Goal: Transaction & Acquisition: Purchase product/service

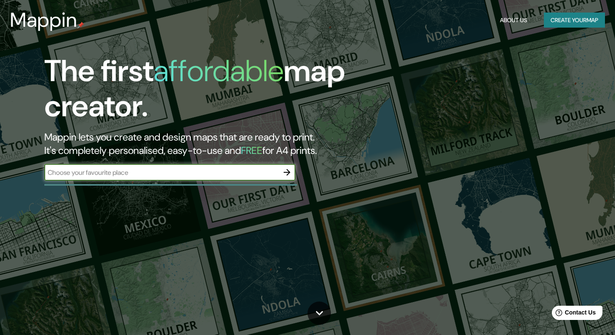
click at [558, 16] on button "Create your map" at bounding box center [574, 20] width 61 height 15
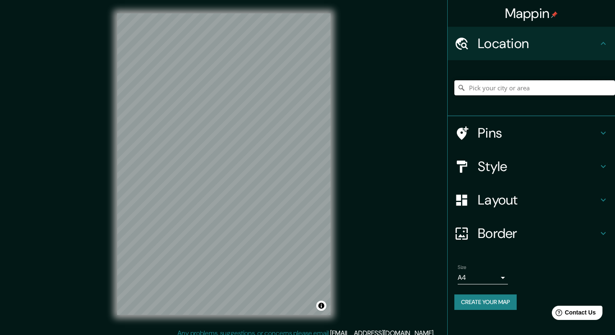
click at [484, 87] on input "Pick your city or area" at bounding box center [534, 87] width 161 height 15
paste input "Mirador de l'Aeroport del Prat, Camí Reial de, Carrer de València, S/N, 08820 B…"
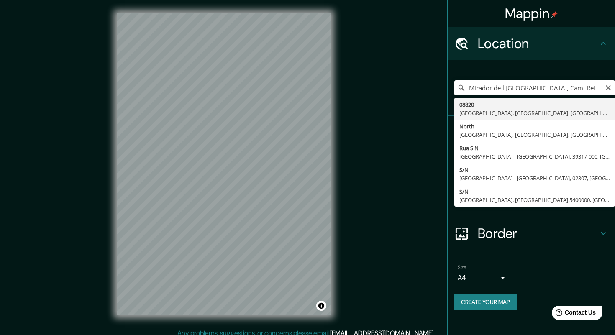
type input "08820, El Prat de Llobregat, provincia de Barcelona, España"
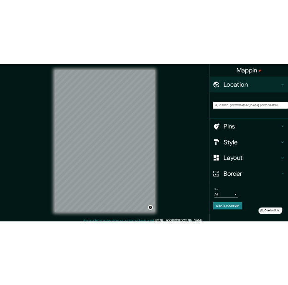
scroll to position [0, 0]
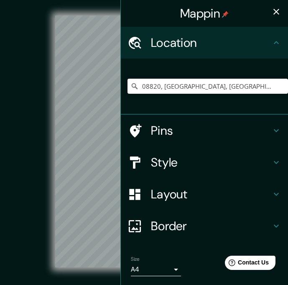
click at [276, 12] on icon "button" at bounding box center [277, 12] width 6 height 6
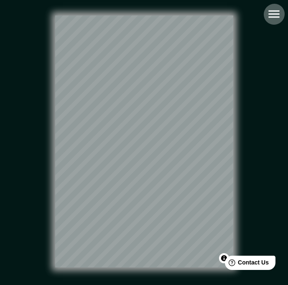
click at [270, 18] on icon "button" at bounding box center [274, 14] width 15 height 15
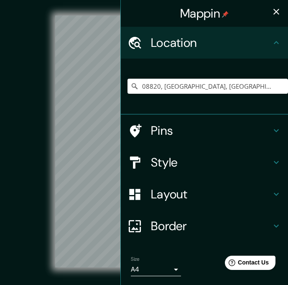
click at [168, 138] on h4 "Pins" at bounding box center [211, 130] width 121 height 15
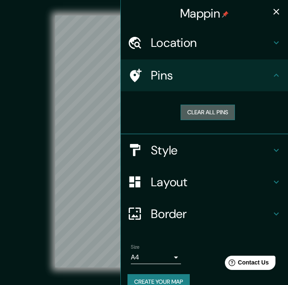
click at [207, 116] on button "Clear all pins" at bounding box center [208, 112] width 54 height 15
click at [271, 79] on h4 "Pins" at bounding box center [211, 75] width 121 height 15
click at [275, 74] on icon at bounding box center [277, 75] width 10 height 10
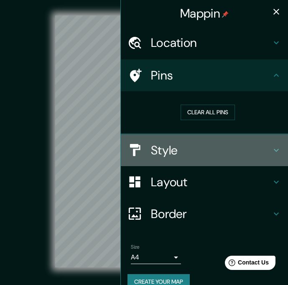
click at [213, 147] on h4 "Style" at bounding box center [211, 150] width 121 height 15
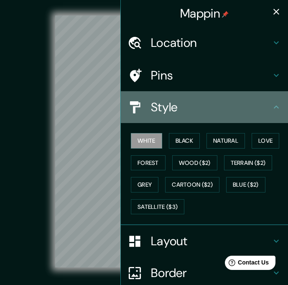
click at [271, 113] on h4 "Style" at bounding box center [211, 107] width 121 height 15
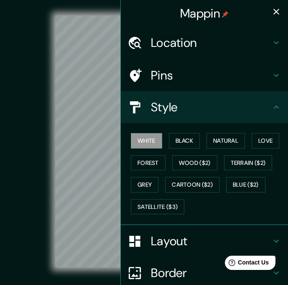
click at [275, 110] on icon at bounding box center [277, 107] width 10 height 10
click at [276, 104] on icon at bounding box center [277, 107] width 10 height 10
click at [275, 72] on icon at bounding box center [277, 75] width 10 height 10
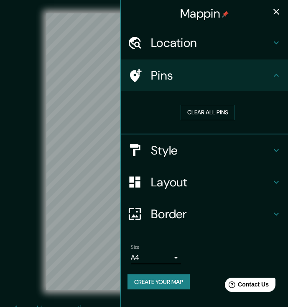
scroll to position [9, 0]
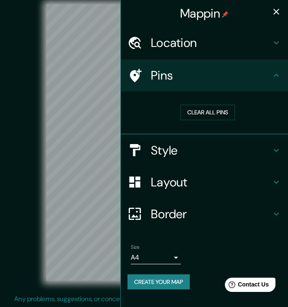
click at [272, 12] on icon "button" at bounding box center [277, 12] width 10 height 10
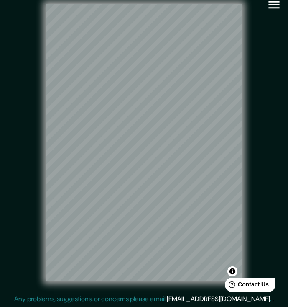
click at [276, 6] on icon "button" at bounding box center [274, 4] width 15 height 15
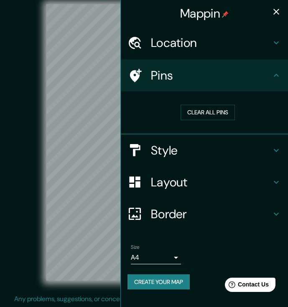
click at [155, 283] on button "Create your map" at bounding box center [159, 281] width 62 height 15
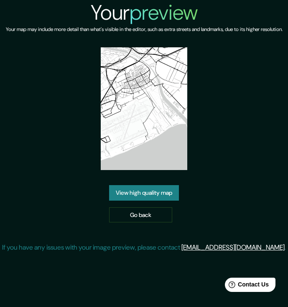
click at [152, 200] on link "View high quality map" at bounding box center [144, 192] width 70 height 15
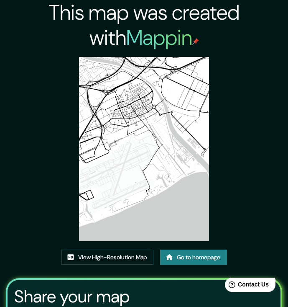
click at [150, 181] on img at bounding box center [144, 149] width 130 height 184
click at [169, 208] on img at bounding box center [144, 149] width 130 height 184
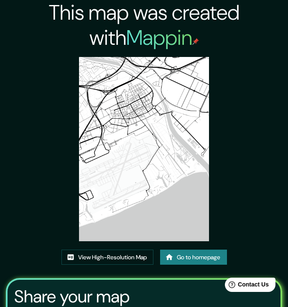
drag, startPoint x: 169, startPoint y: 208, endPoint x: 286, endPoint y: 267, distance: 130.4
click at [0, 0] on div "This map was created with Mappin View High-Resolution Map Go to homepage Share …" at bounding box center [144, 210] width 288 height 420
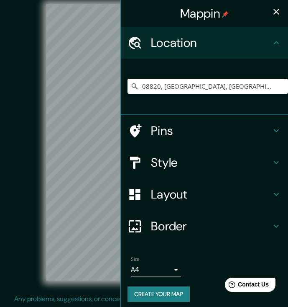
click at [277, 12] on icon "button" at bounding box center [277, 12] width 6 height 6
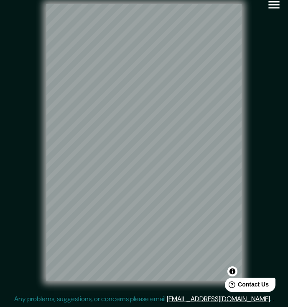
click at [274, 10] on icon "button" at bounding box center [274, 4] width 15 height 15
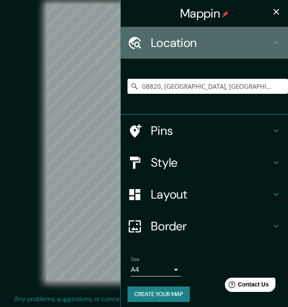
click at [265, 40] on h4 "Location" at bounding box center [211, 42] width 121 height 15
click at [275, 41] on icon at bounding box center [277, 43] width 10 height 10
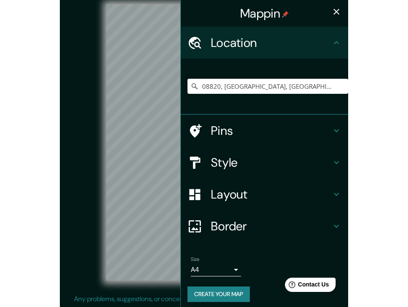
scroll to position [5, 0]
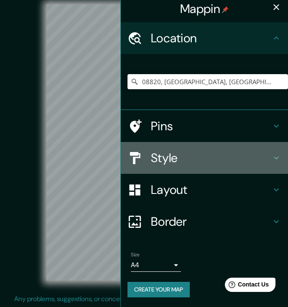
click at [252, 157] on h4 "Style" at bounding box center [211, 157] width 121 height 15
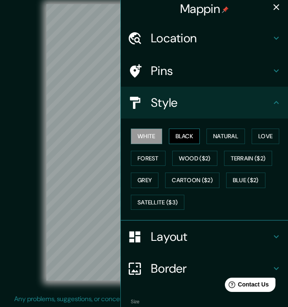
click at [187, 139] on button "Black" at bounding box center [184, 135] width 31 height 15
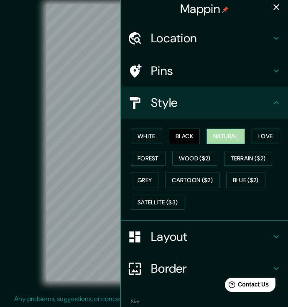
click at [223, 133] on button "Natural" at bounding box center [226, 135] width 39 height 15
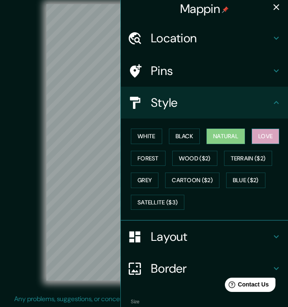
click at [260, 138] on button "Love" at bounding box center [266, 135] width 28 height 15
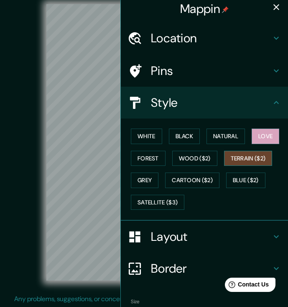
click at [238, 159] on button "Terrain ($2)" at bounding box center [248, 158] width 49 height 15
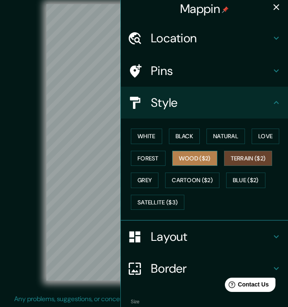
click at [199, 154] on button "Wood ($2)" at bounding box center [194, 158] width 45 height 15
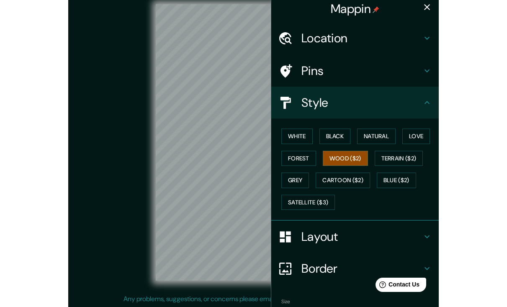
scroll to position [4, 0]
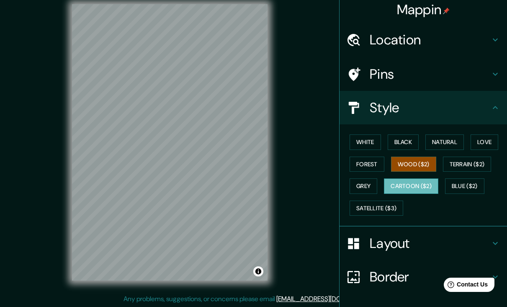
click at [288, 185] on button "Cartoon ($2)" at bounding box center [411, 185] width 54 height 15
click at [288, 187] on button "Grey" at bounding box center [363, 185] width 28 height 15
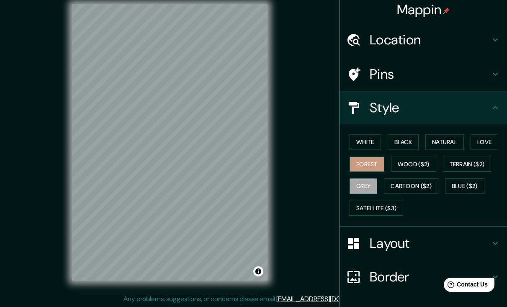
click at [288, 168] on button "Forest" at bounding box center [366, 164] width 35 height 15
click at [288, 182] on button "Grey" at bounding box center [363, 185] width 28 height 15
click at [288, 135] on button "White" at bounding box center [364, 141] width 31 height 15
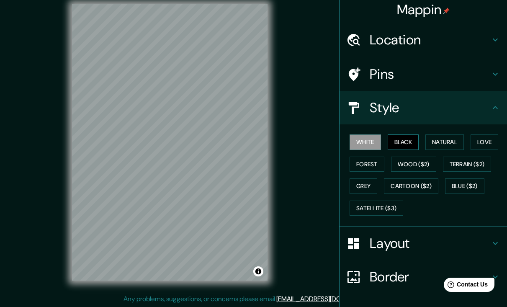
click at [288, 140] on button "Black" at bounding box center [403, 141] width 31 height 15
click at [288, 144] on button "Natural" at bounding box center [444, 141] width 39 height 15
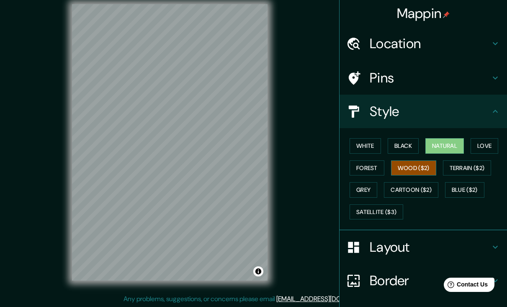
scroll to position [60, 0]
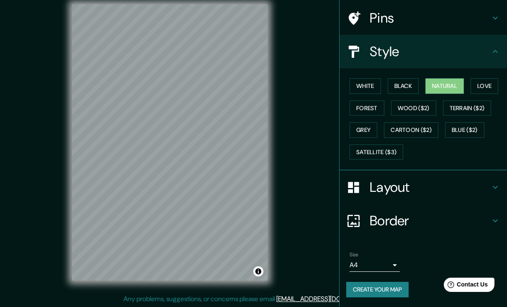
click at [288, 290] on button "Create your map" at bounding box center [377, 289] width 62 height 15
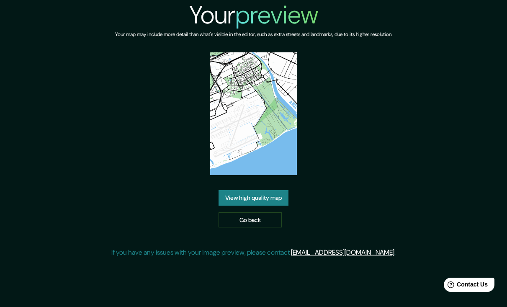
drag, startPoint x: 268, startPoint y: 200, endPoint x: 355, endPoint y: 13, distance: 206.5
click at [0, 0] on div "Your preview Your map may include more detail than what's visible in the editor…" at bounding box center [253, 132] width 507 height 264
click at [248, 216] on link "Go back" at bounding box center [249, 219] width 63 height 15
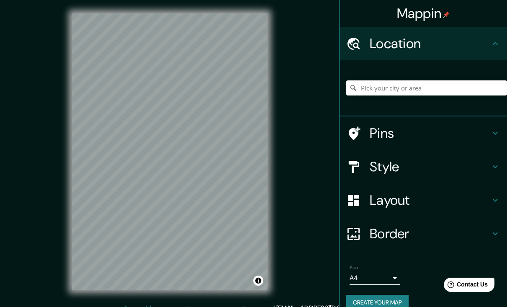
click at [371, 164] on h4 "Style" at bounding box center [430, 166] width 121 height 17
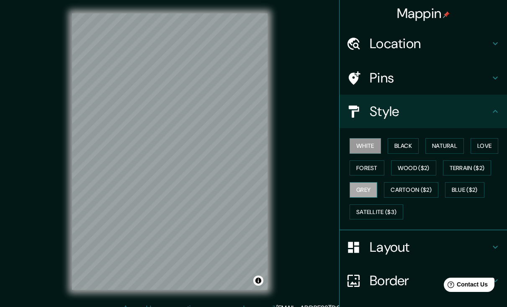
click at [362, 191] on button "Grey" at bounding box center [363, 189] width 28 height 15
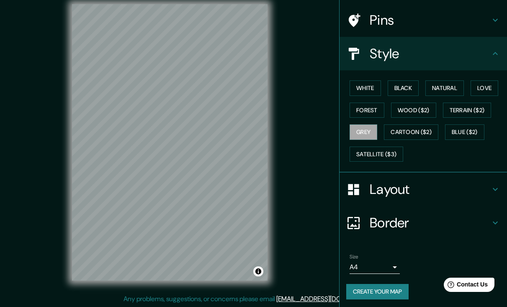
scroll to position [60, 0]
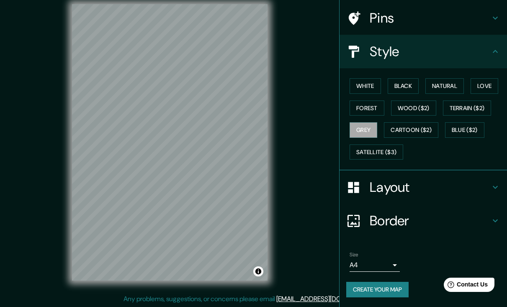
click at [375, 290] on button "Create your map" at bounding box center [377, 289] width 62 height 15
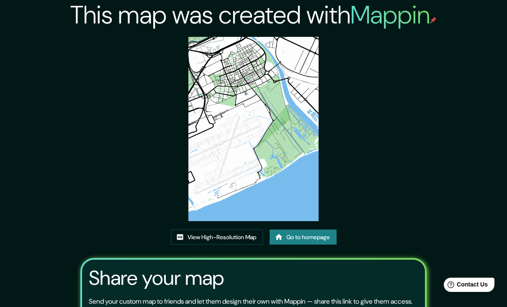
drag, startPoint x: 264, startPoint y: 115, endPoint x: 313, endPoint y: 54, distance: 78.4
click at [0, 0] on div "This map was created with Mappin View High-Resolution Map Go to homepage Share …" at bounding box center [253, 191] width 507 height 383
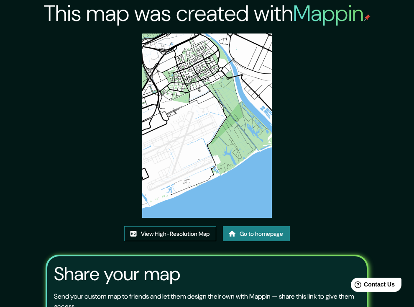
click at [199, 235] on link "View High-Resolution Map" at bounding box center [170, 233] width 92 height 15
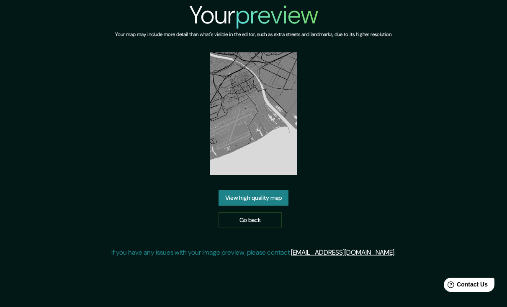
drag, startPoint x: 254, startPoint y: 196, endPoint x: 334, endPoint y: 20, distance: 193.5
click at [0, 0] on div "Your preview Your map may include more detail than what's visible in the editor…" at bounding box center [253, 132] width 507 height 264
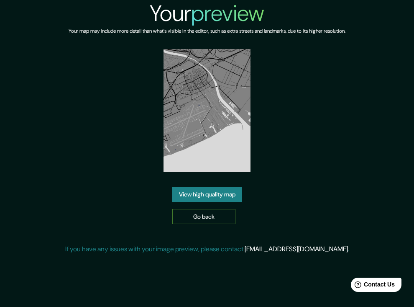
click at [195, 214] on link "Go back" at bounding box center [203, 216] width 63 height 15
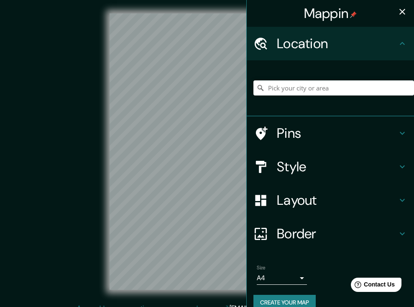
click at [299, 169] on h4 "Style" at bounding box center [337, 166] width 121 height 17
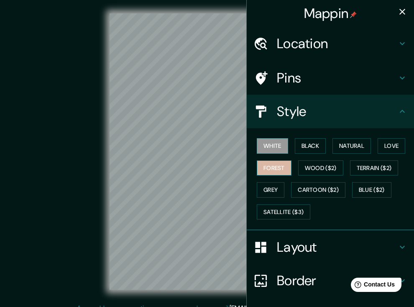
click at [281, 170] on button "Forest" at bounding box center [274, 167] width 35 height 15
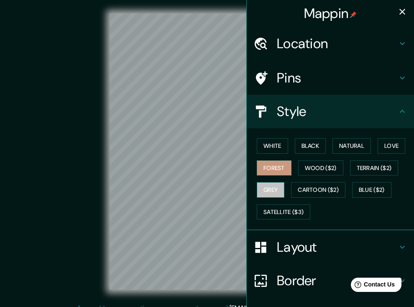
click at [275, 186] on button "Grey" at bounding box center [271, 189] width 28 height 15
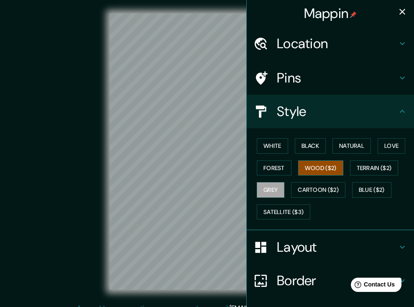
click at [302, 171] on button "Wood ($2)" at bounding box center [320, 167] width 45 height 15
click at [272, 169] on button "Forest" at bounding box center [274, 167] width 35 height 15
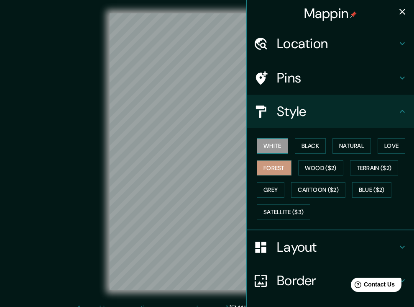
click at [272, 147] on button "White" at bounding box center [272, 145] width 31 height 15
click at [294, 147] on div "White Black Natural Love Forest Wood ($2) Terrain ($2) Grey Cartoon ($2) Blue (…" at bounding box center [334, 179] width 161 height 88
click at [319, 144] on button "Black" at bounding box center [310, 145] width 31 height 15
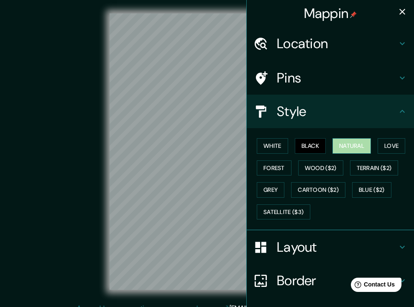
click at [360, 144] on button "Natural" at bounding box center [352, 145] width 39 height 15
click at [406, 11] on icon "button" at bounding box center [403, 12] width 10 height 10
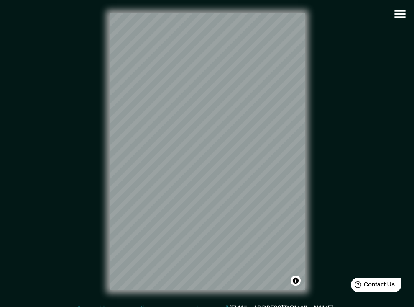
scroll to position [9, 0]
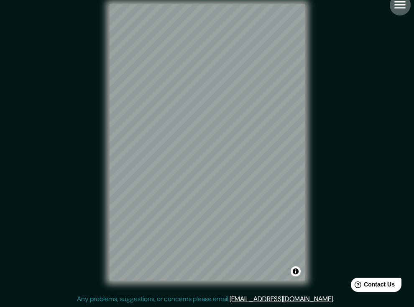
click at [395, 7] on icon "button" at bounding box center [400, 5] width 11 height 8
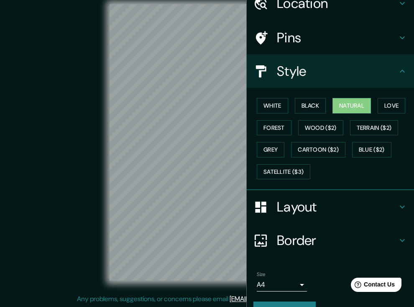
scroll to position [60, 0]
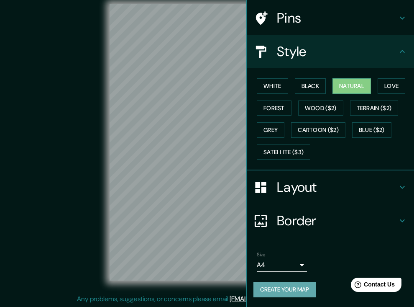
click at [292, 291] on button "Create your map" at bounding box center [285, 289] width 62 height 15
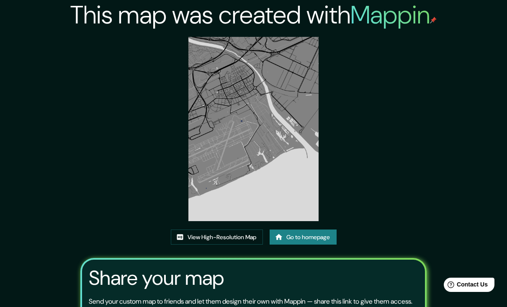
drag, startPoint x: 255, startPoint y: 126, endPoint x: 298, endPoint y: 76, distance: 65.9
click at [0, 0] on div "This map was created with Mappin View High-Resolution Map Go to homepage Share …" at bounding box center [253, 191] width 507 height 383
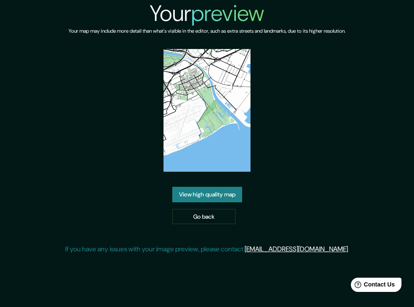
click at [0, 0] on div "Your preview Your map may include more detail than what's visible in the editor…" at bounding box center [207, 130] width 414 height 261
click at [216, 217] on link "Go back" at bounding box center [203, 216] width 63 height 15
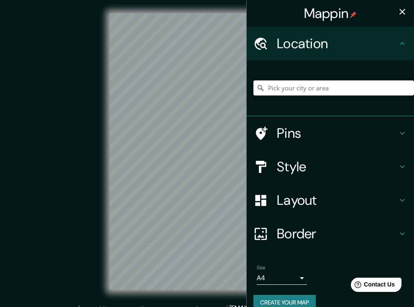
click at [316, 173] on h4 "Style" at bounding box center [337, 166] width 121 height 17
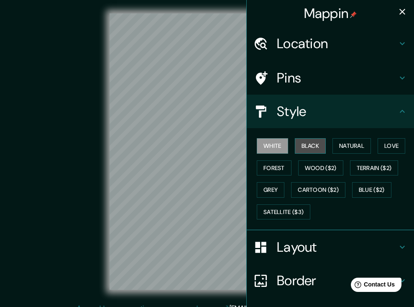
click at [311, 143] on button "Black" at bounding box center [310, 145] width 31 height 15
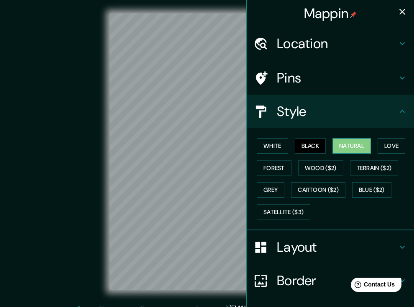
click at [348, 142] on button "Natural" at bounding box center [352, 145] width 39 height 15
click at [407, 8] on icon "button" at bounding box center [403, 12] width 10 height 10
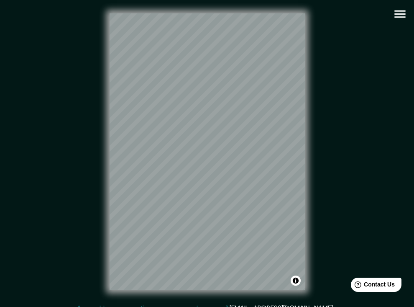
click at [403, 18] on icon "button" at bounding box center [400, 14] width 15 height 15
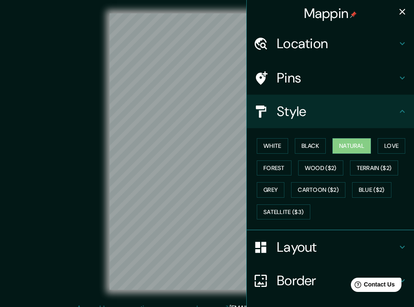
scroll to position [60, 0]
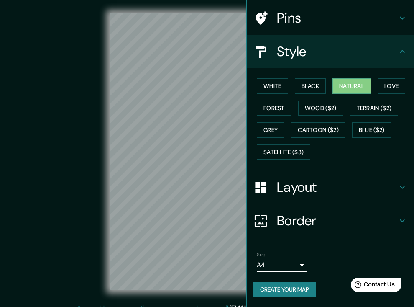
click at [287, 293] on button "Create your map" at bounding box center [285, 289] width 62 height 15
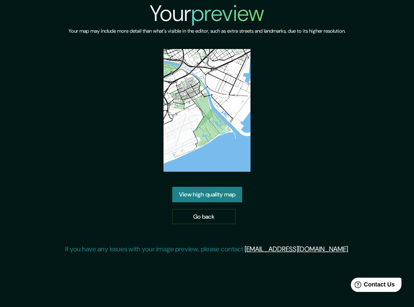
click at [213, 195] on link "View high quality map" at bounding box center [207, 194] width 70 height 15
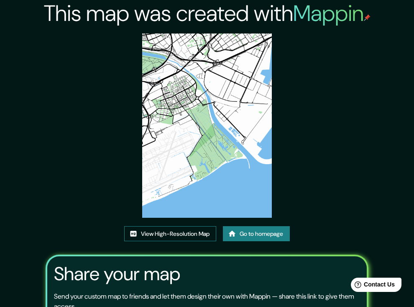
click at [172, 231] on link "View High-Resolution Map" at bounding box center [170, 233] width 92 height 15
